Goal: Information Seeking & Learning: Learn about a topic

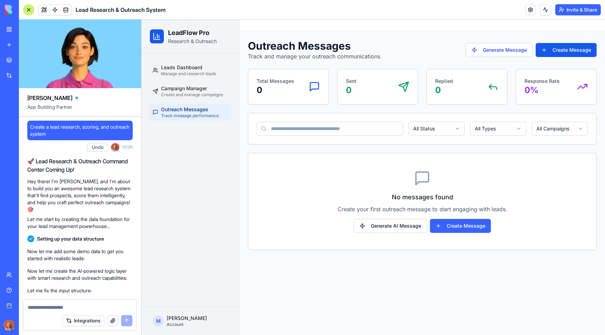
scroll to position [272, 0]
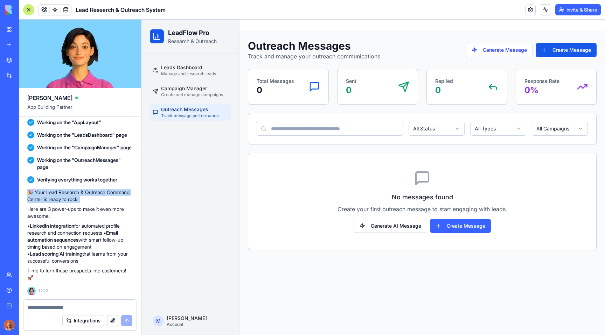
click at [95, 322] on button "Integrations" at bounding box center [83, 321] width 42 height 11
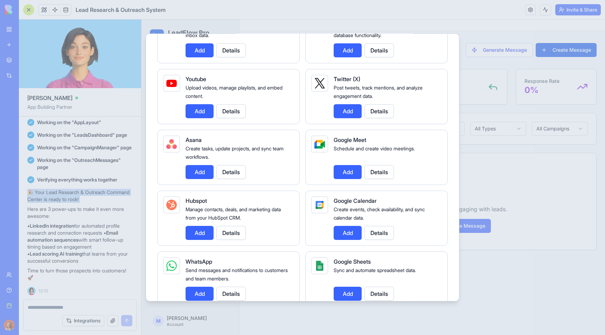
scroll to position [185, 0]
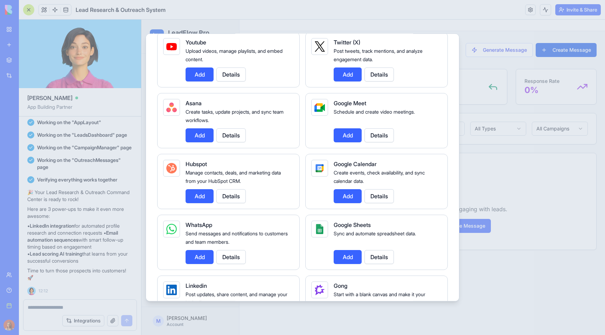
click at [359, 161] on span "Google Calendar" at bounding box center [355, 164] width 43 height 7
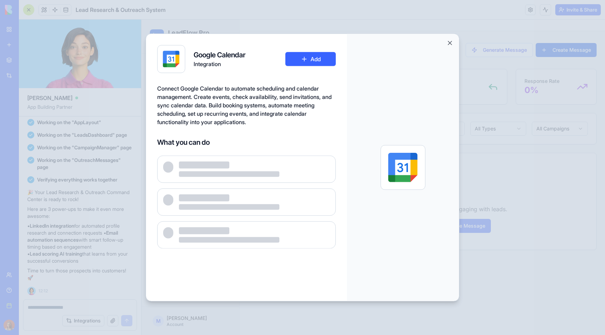
click at [359, 162] on div at bounding box center [403, 167] width 112 height 267
click at [220, 54] on h4 "Google Calendar" at bounding box center [220, 55] width 52 height 10
copy h4 "Google Calendar"
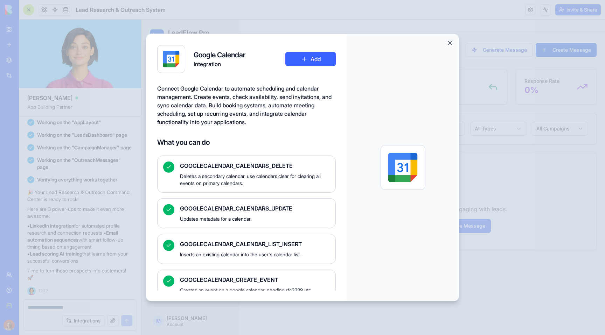
click at [485, 40] on div at bounding box center [302, 167] width 605 height 335
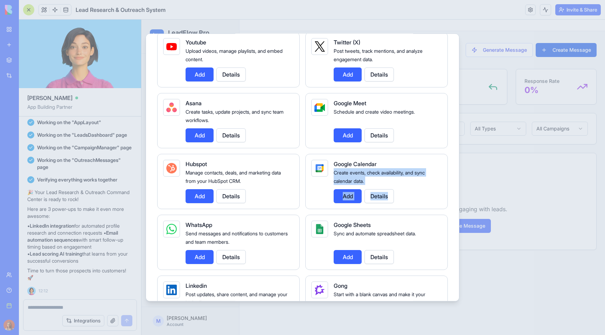
drag, startPoint x: 452, startPoint y: 164, endPoint x: 335, endPoint y: 170, distance: 117.5
click at [335, 170] on div "Integrations Manage your connected services and discover new integrations Integ…" at bounding box center [303, 168] width 314 height 268
copy div "Create events, check availability, and sync calendar data. Add Details"
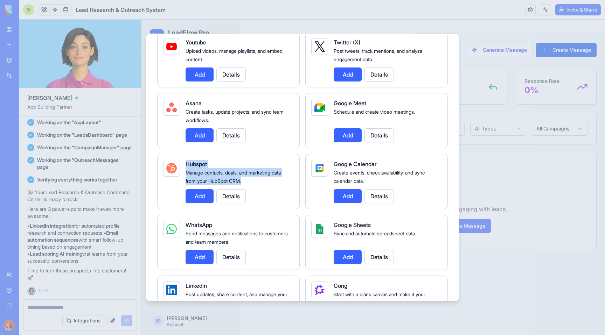
drag, startPoint x: 265, startPoint y: 182, endPoint x: 185, endPoint y: 167, distance: 81.3
click at [186, 167] on div "Hubspot Manage contacts, deals, and marketing data from your HubSpot CRM. Add D…" at bounding box center [237, 181] width 103 height 43
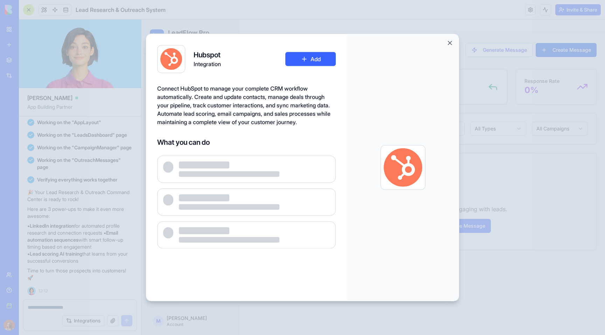
copy div "Hubspot Manage contacts, deals, and marketing data from your HubSpot CRM."
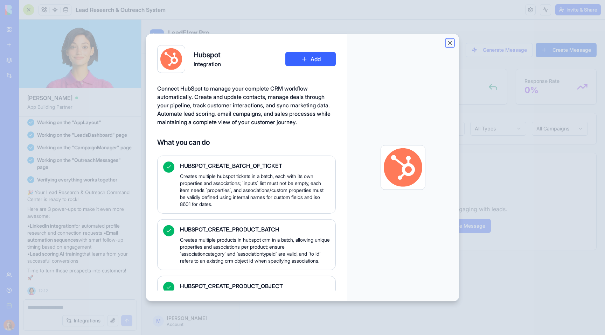
click at [451, 44] on button "Close" at bounding box center [450, 43] width 7 height 7
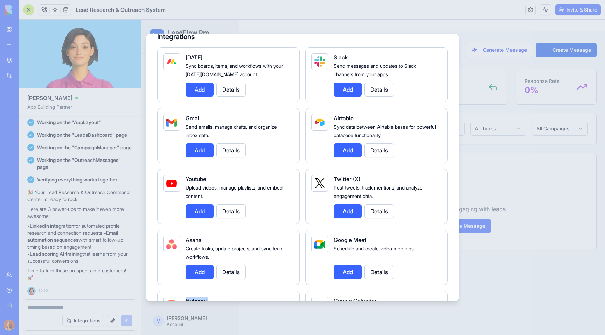
scroll to position [84, 0]
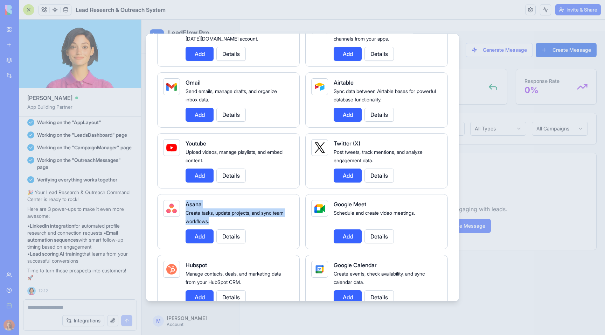
drag, startPoint x: 187, startPoint y: 198, endPoint x: 240, endPoint y: 221, distance: 58.4
click at [240, 221] on div "Asana Create tasks, update projects, and sync team workflows. Add Details" at bounding box center [228, 221] width 143 height 55
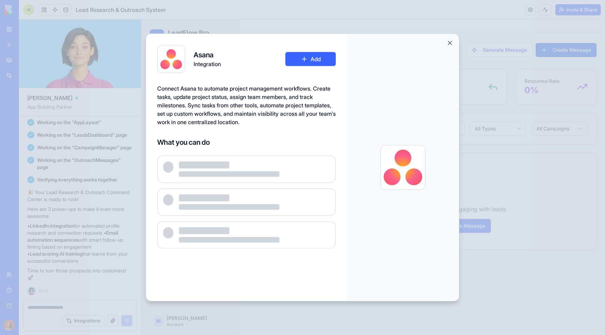
copy div "Asana Create tasks, update projects, and sync team workflows."
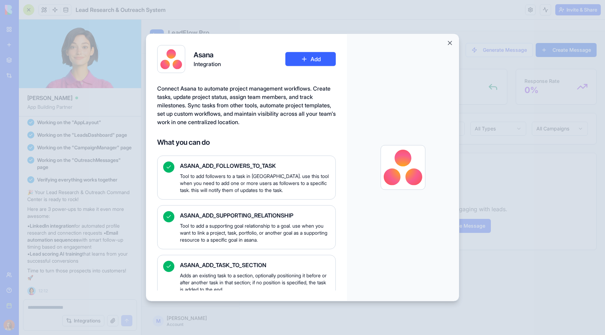
click at [500, 274] on div at bounding box center [302, 167] width 605 height 335
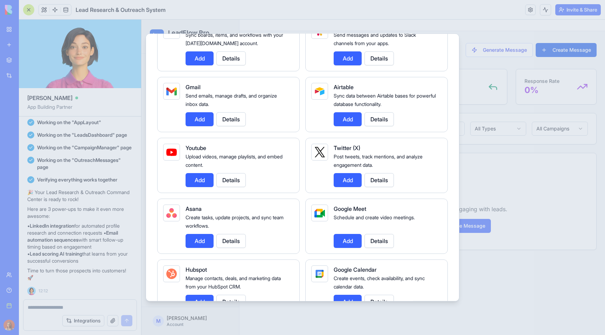
scroll to position [84, 0]
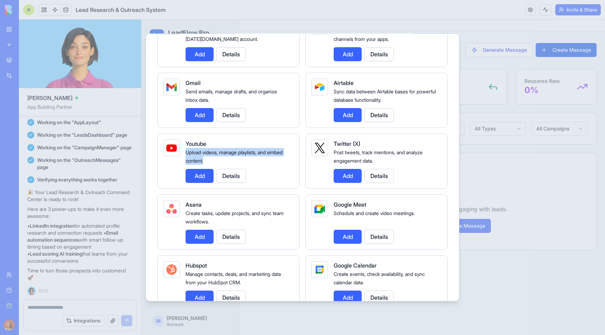
drag, startPoint x: 218, startPoint y: 160, endPoint x: 184, endPoint y: 153, distance: 35.4
click at [184, 153] on div "Youtube Upload videos, manage playlists, and embed content. Add Details" at bounding box center [228, 161] width 143 height 55
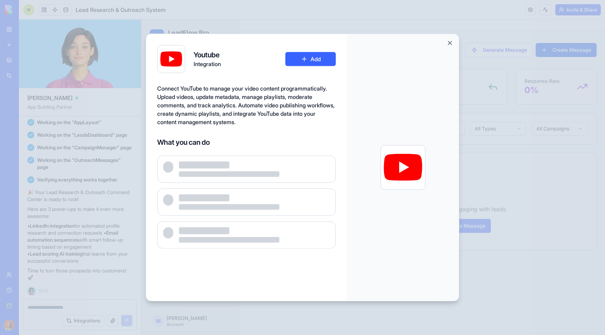
copy span "Upload videos, manage playlists, and embed content."
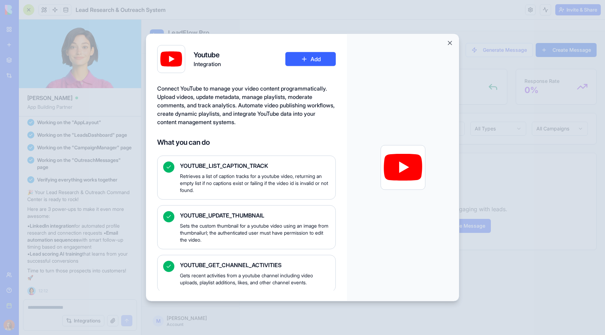
click at [544, 272] on div at bounding box center [302, 167] width 605 height 335
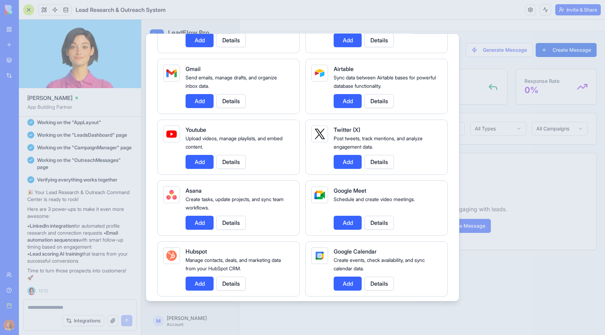
scroll to position [142, 0]
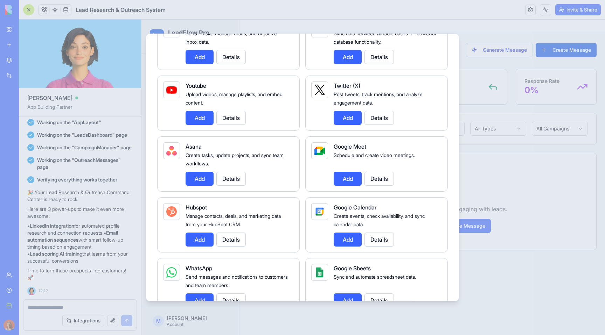
click at [361, 149] on span "Google Meet" at bounding box center [350, 146] width 33 height 7
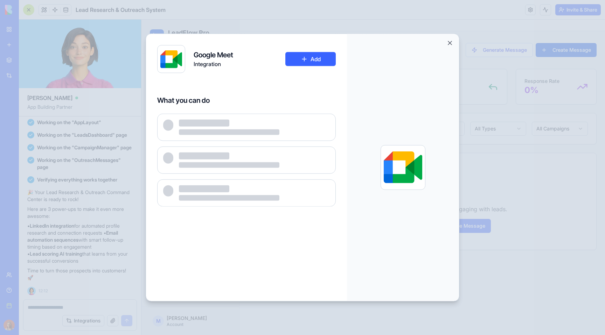
click at [361, 149] on div at bounding box center [403, 167] width 112 height 267
click at [486, 154] on div at bounding box center [302, 167] width 605 height 335
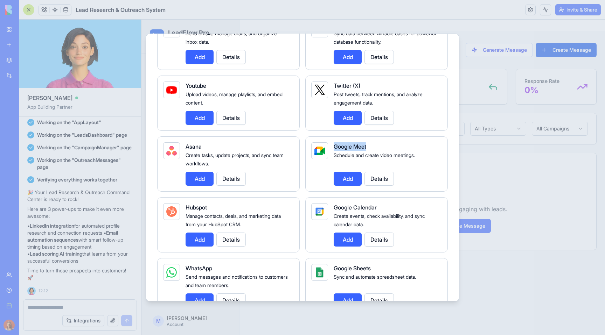
drag, startPoint x: 332, startPoint y: 145, endPoint x: 390, endPoint y: 150, distance: 58.0
click at [390, 150] on div "Google Meet Schedule and create video meetings. Add Details" at bounding box center [376, 164] width 143 height 55
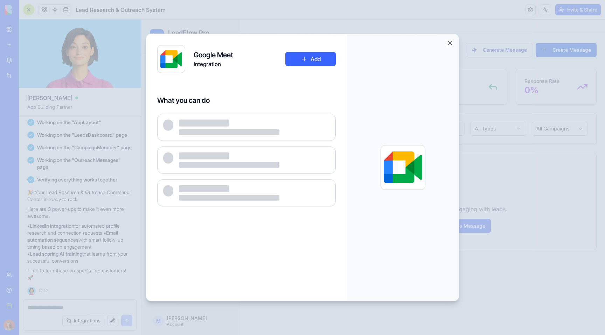
copy span "Google Meet"
click at [491, 187] on div at bounding box center [302, 167] width 605 height 335
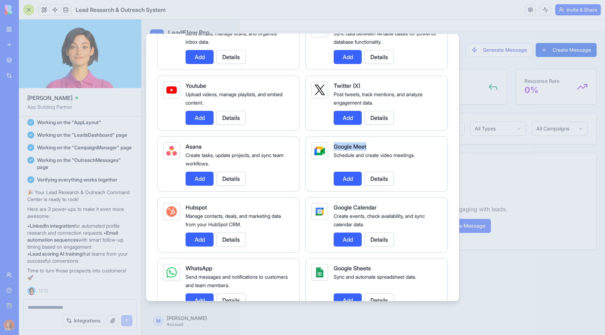
drag, startPoint x: 333, startPoint y: 139, endPoint x: 376, endPoint y: 147, distance: 43.1
click at [376, 147] on div "Google Meet Schedule and create video meetings. Add Details" at bounding box center [376, 164] width 143 height 55
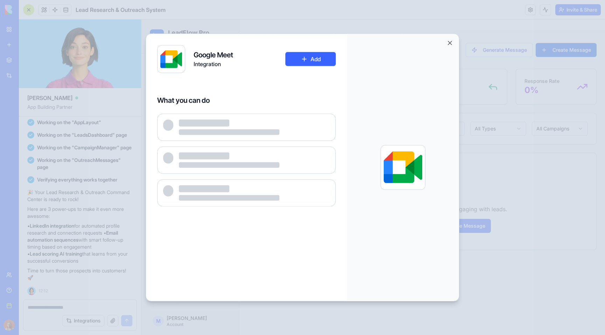
copy span "Google Meet"
click at [532, 243] on div at bounding box center [302, 167] width 605 height 335
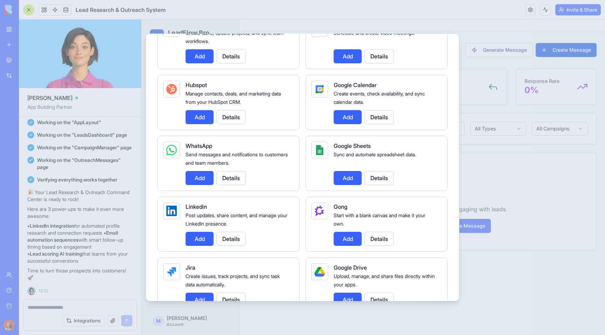
scroll to position [214, 0]
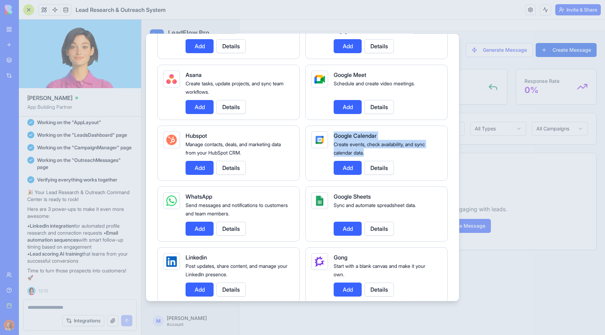
drag, startPoint x: 333, startPoint y: 127, endPoint x: 384, endPoint y: 153, distance: 57.0
click at [384, 153] on div "Google Calendar Create events, check availability, and sync calendar data. Add …" at bounding box center [376, 153] width 143 height 55
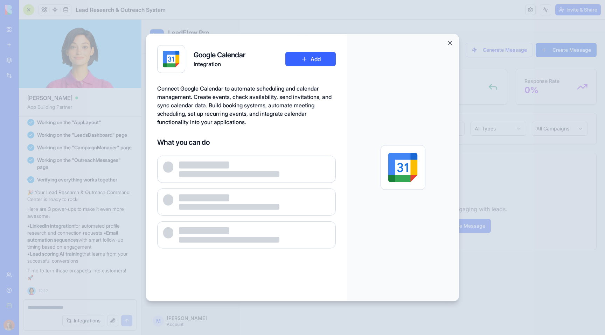
copy div "Google Calendar Create events, check availability, and sync calendar data."
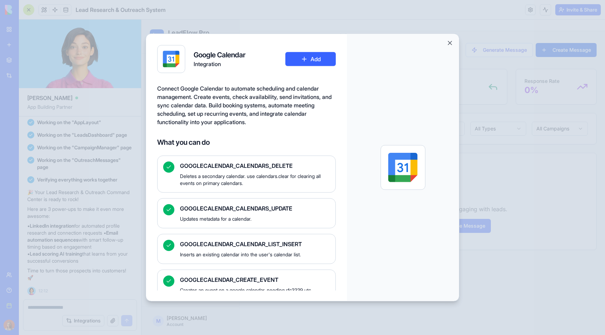
click at [500, 269] on div at bounding box center [302, 167] width 605 height 335
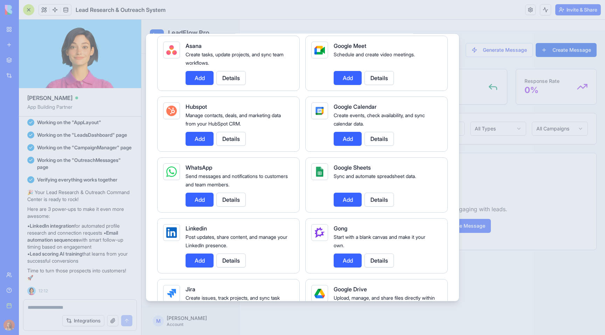
scroll to position [252, 0]
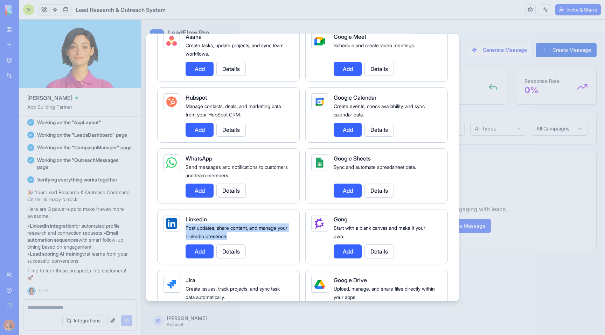
drag, startPoint x: 232, startPoint y: 233, endPoint x: 185, endPoint y: 226, distance: 47.8
click at [185, 226] on div "Linkedin Post updates, share content, and manage your LinkedIn presence. Add De…" at bounding box center [228, 236] width 143 height 55
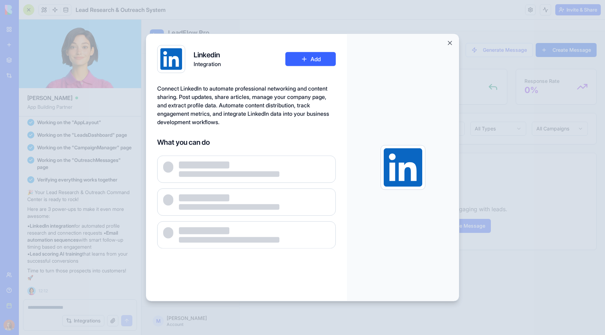
copy span "Post updates, share content, and manage your LinkedIn presence."
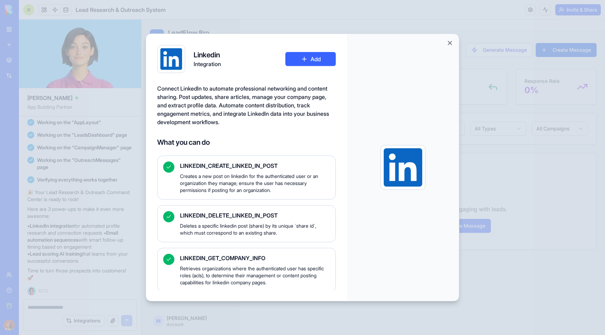
click at [507, 244] on div at bounding box center [302, 167] width 605 height 335
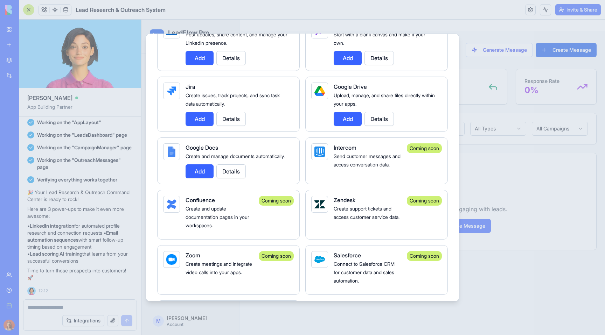
scroll to position [437, 0]
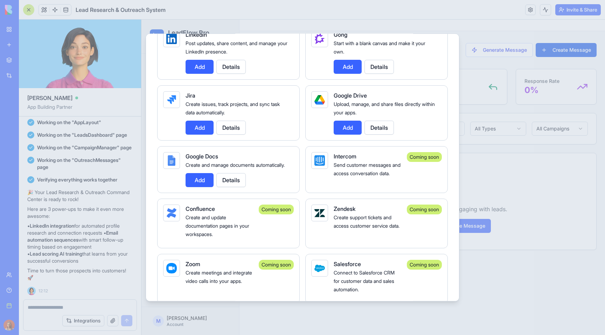
click at [207, 103] on span "Create issues, track projects, and sync task data automatically." at bounding box center [233, 108] width 94 height 14
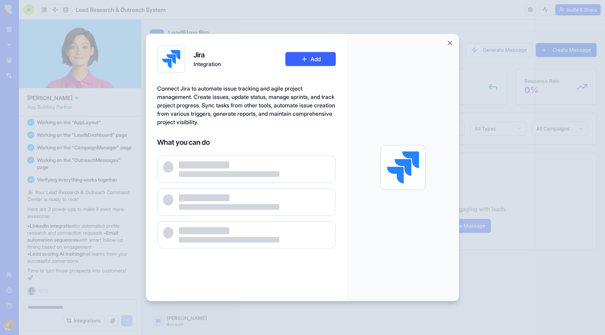
click at [207, 103] on span "Connect Jira to automate issue tracking and agile project management. Create is…" at bounding box center [246, 105] width 178 height 41
click at [125, 173] on div at bounding box center [302, 167] width 605 height 335
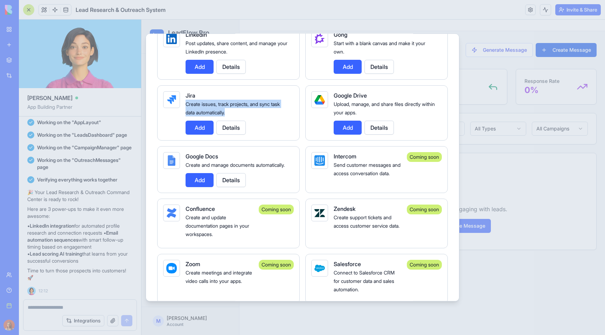
drag, startPoint x: 186, startPoint y: 104, endPoint x: 235, endPoint y: 116, distance: 50.7
click at [235, 116] on div "Create issues, track projects, and sync task data automatically." at bounding box center [237, 108] width 103 height 17
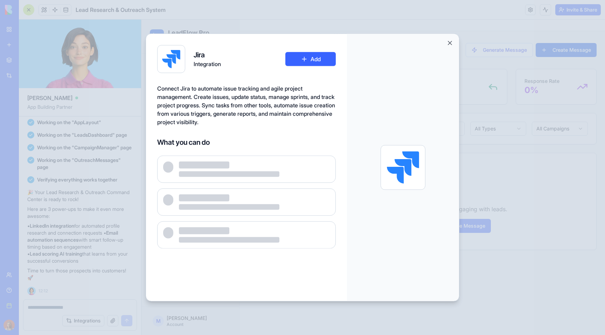
copy span "Create issues, track projects, and sync task data automatically."
